Goal: Browse casually: Explore the website without a specific task or goal

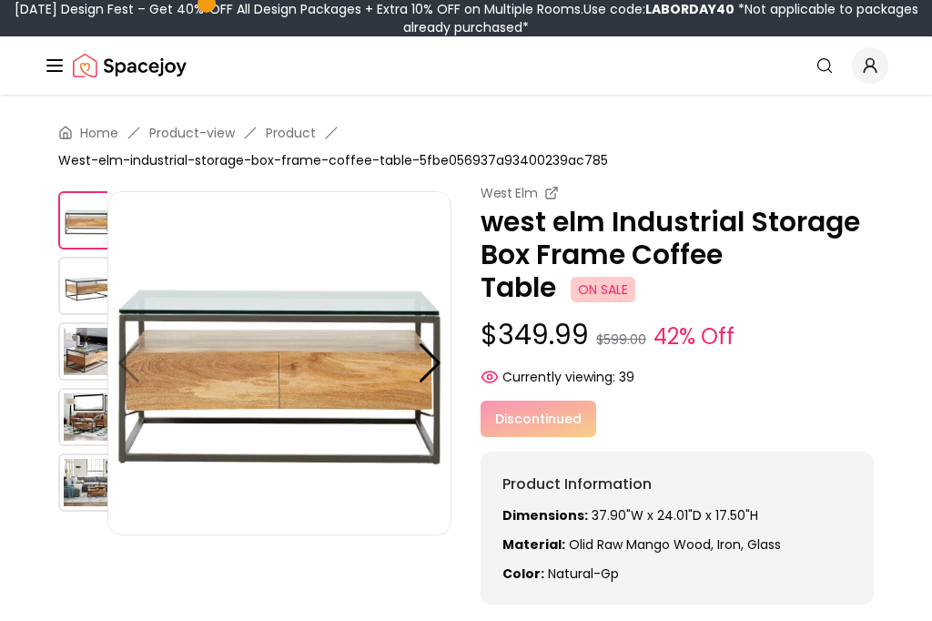
click at [69, 346] on img at bounding box center [87, 351] width 58 height 58
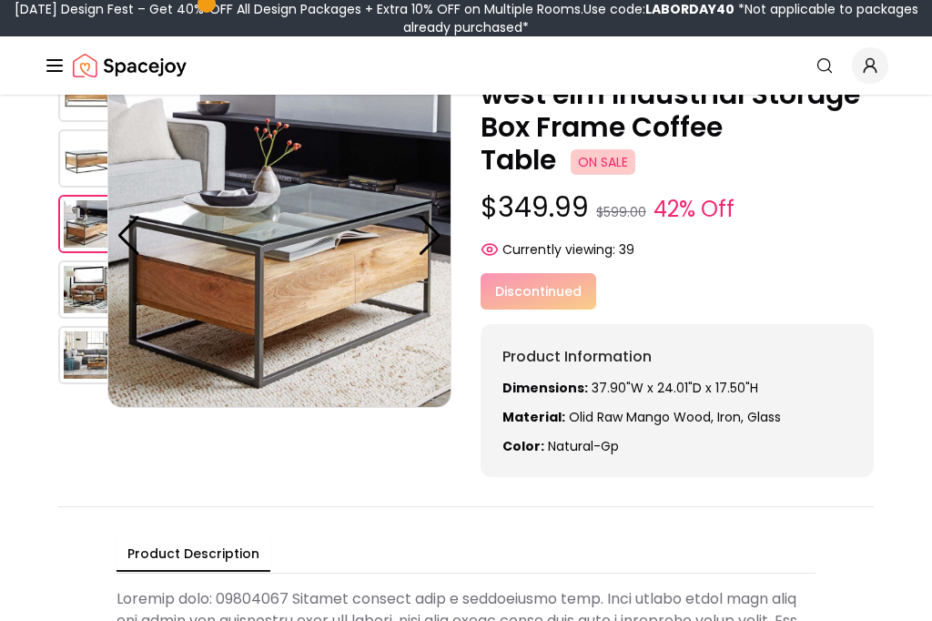
scroll to position [132, 0]
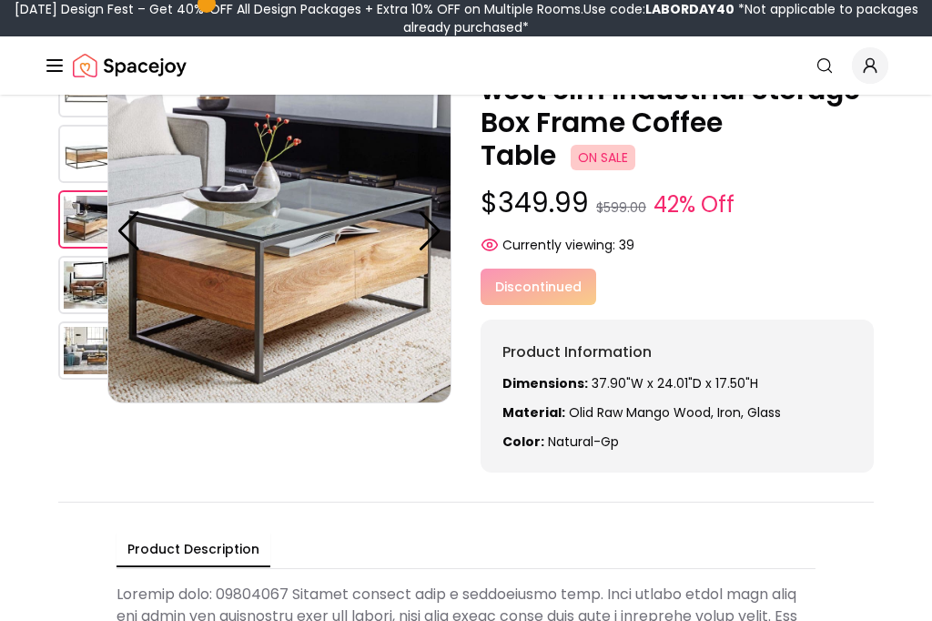
click at [79, 363] on img at bounding box center [87, 350] width 58 height 58
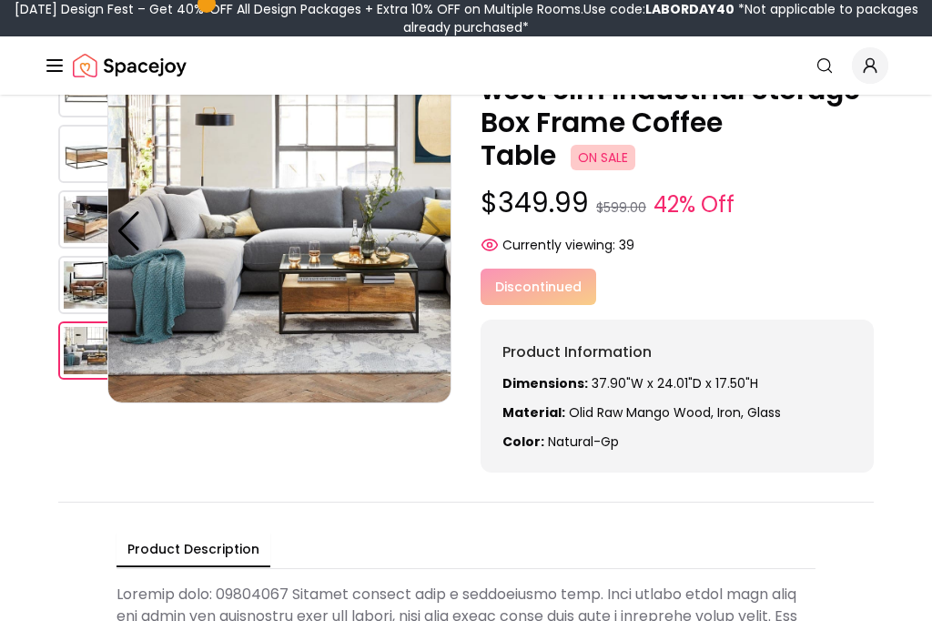
click at [47, 301] on div "Home Product-view Product West-elm-industrial-storage-box-frame-coffee-table-5f…" at bounding box center [466, 411] width 932 height 897
click at [66, 288] on img at bounding box center [87, 285] width 58 height 58
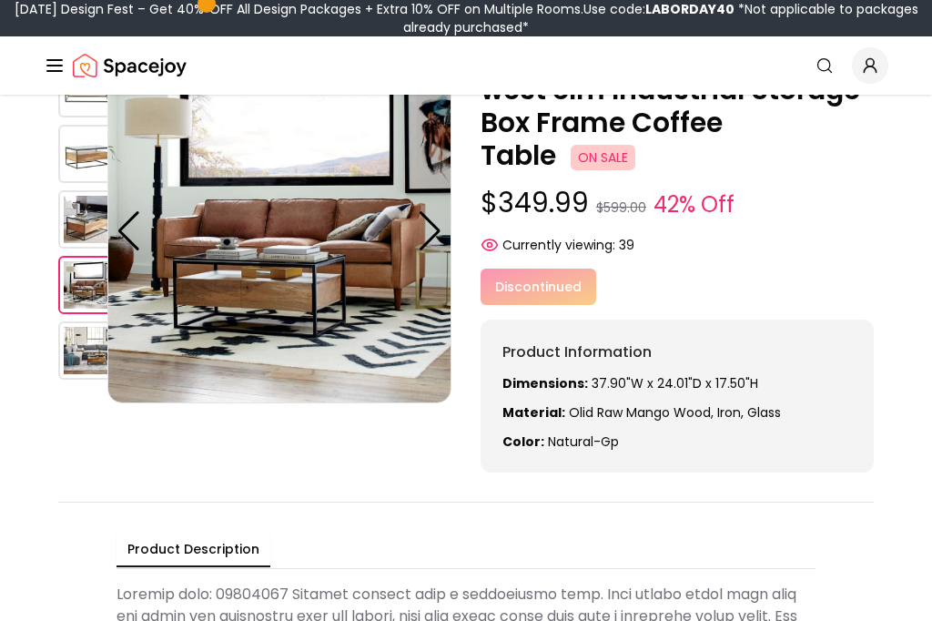
click at [59, 240] on img at bounding box center [87, 219] width 58 height 58
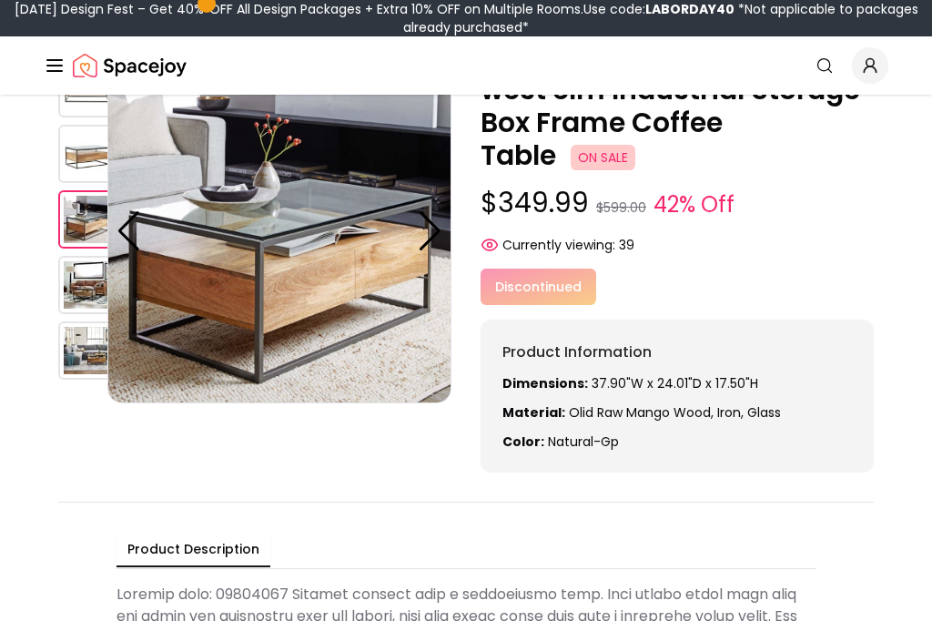
click at [61, 167] on img at bounding box center [87, 154] width 58 height 58
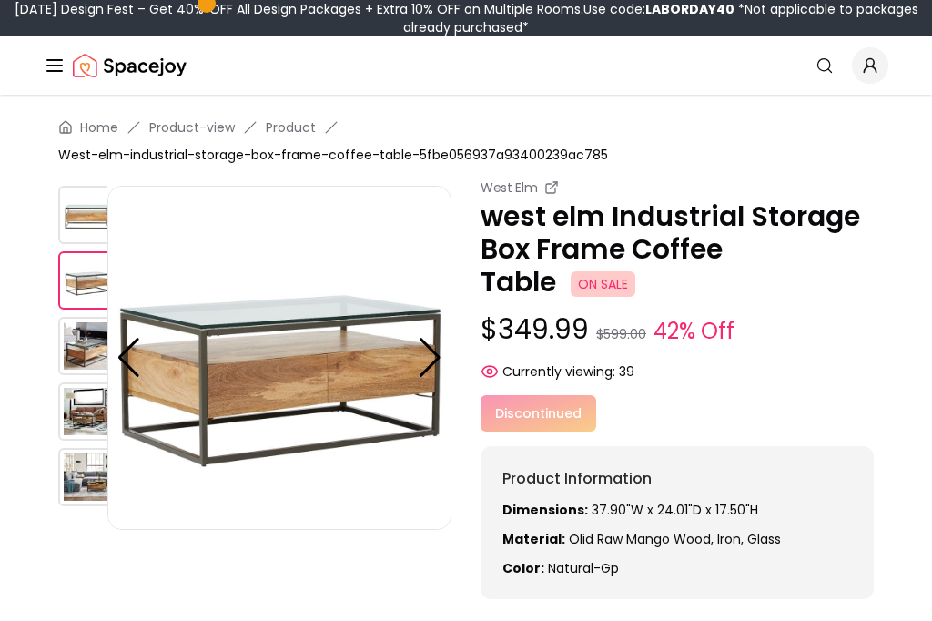
scroll to position [9, 0]
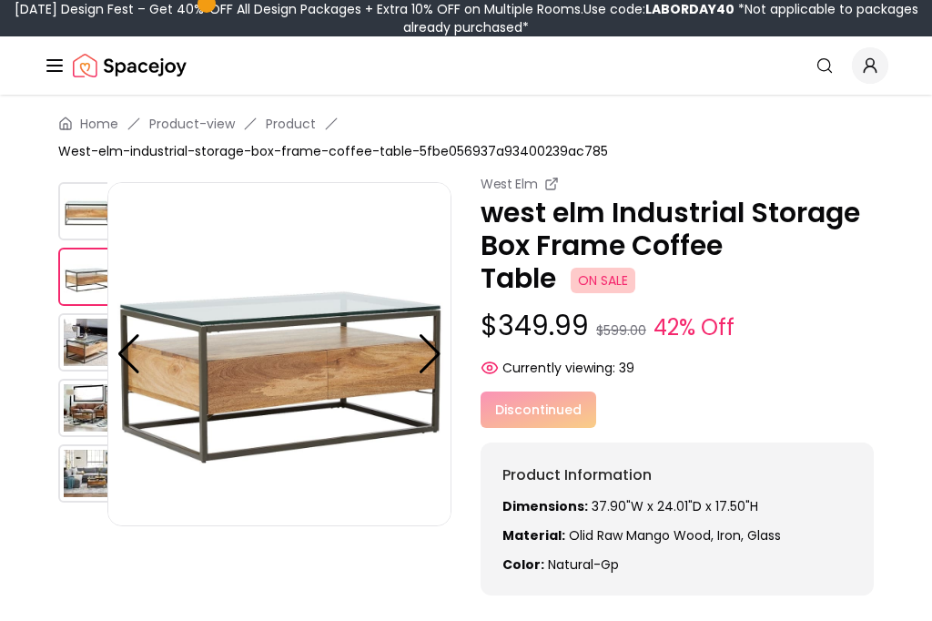
click at [169, 264] on img at bounding box center [279, 354] width 344 height 344
click at [185, 253] on img at bounding box center [279, 354] width 344 height 344
click at [185, 252] on img at bounding box center [279, 354] width 344 height 344
click at [166, 256] on img at bounding box center [279, 354] width 344 height 344
click at [74, 271] on img at bounding box center [87, 277] width 58 height 58
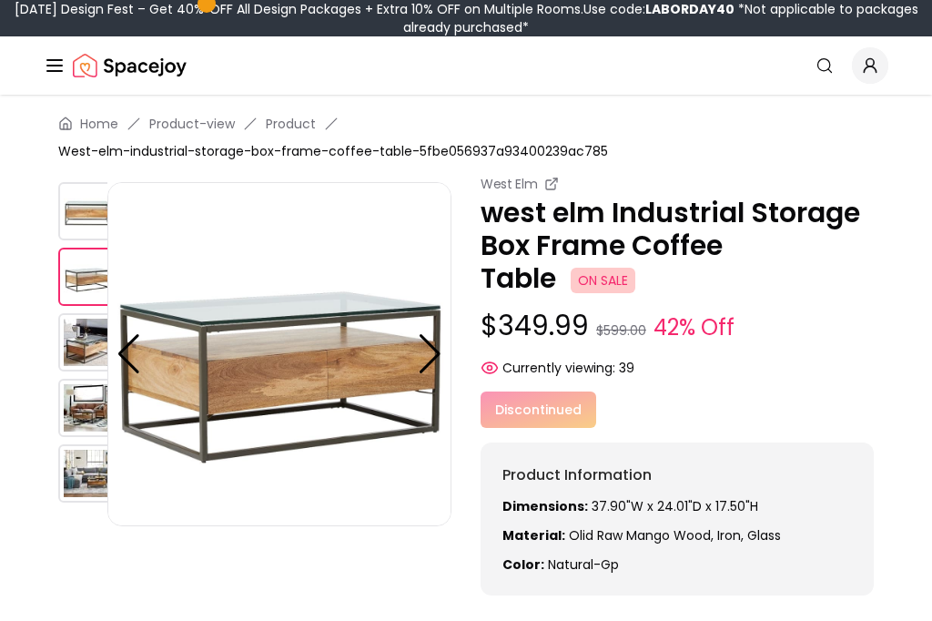
click at [61, 325] on img at bounding box center [87, 342] width 58 height 58
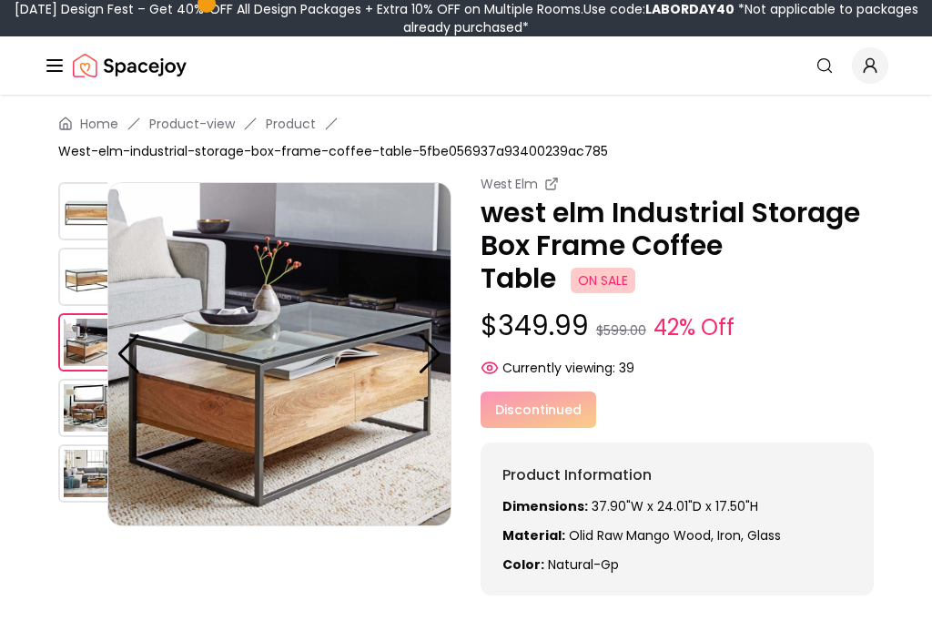
click at [46, 370] on div "Home Product-view Product West-elm-industrial-storage-box-frame-coffee-table-5f…" at bounding box center [466, 534] width 932 height 897
click at [47, 422] on div "Home Product-view Product West-elm-industrial-storage-box-frame-coffee-table-5f…" at bounding box center [466, 534] width 932 height 897
click at [89, 385] on img at bounding box center [87, 408] width 58 height 58
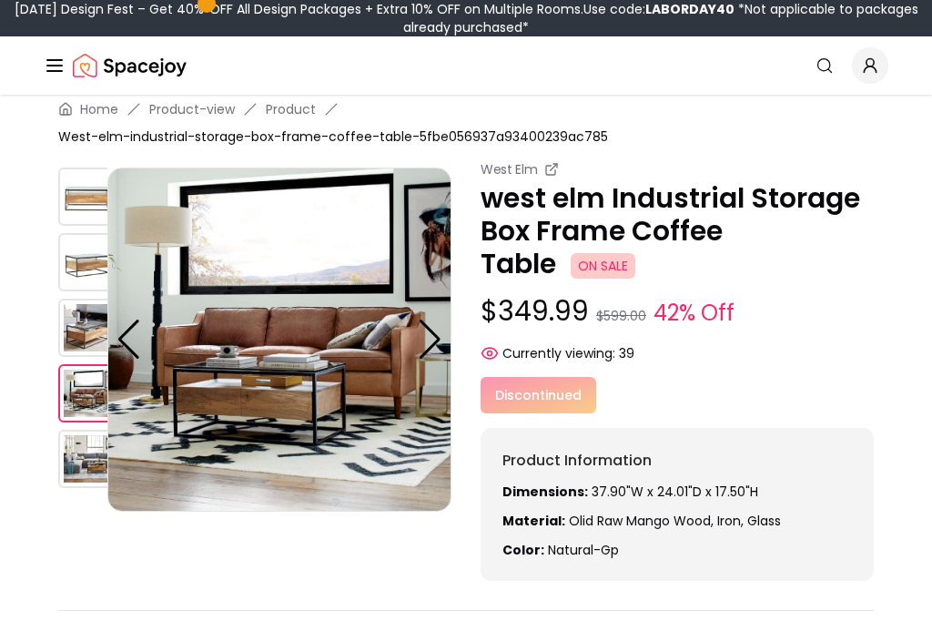
scroll to position [24, 0]
click at [193, 340] on img at bounding box center [279, 339] width 344 height 344
click at [158, 285] on img at bounding box center [279, 339] width 344 height 344
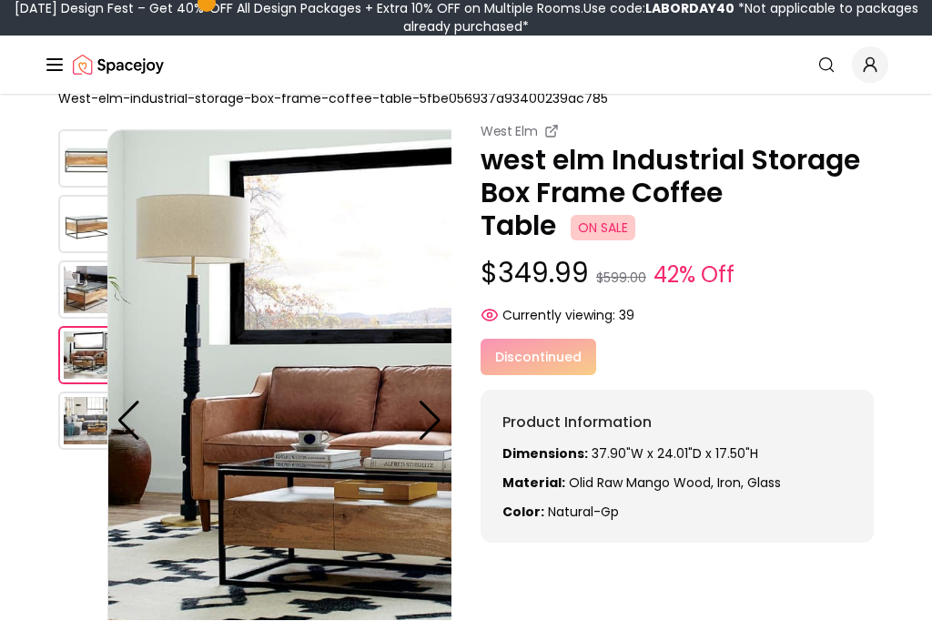
scroll to position [0, 0]
